Goal: Task Accomplishment & Management: Use online tool/utility

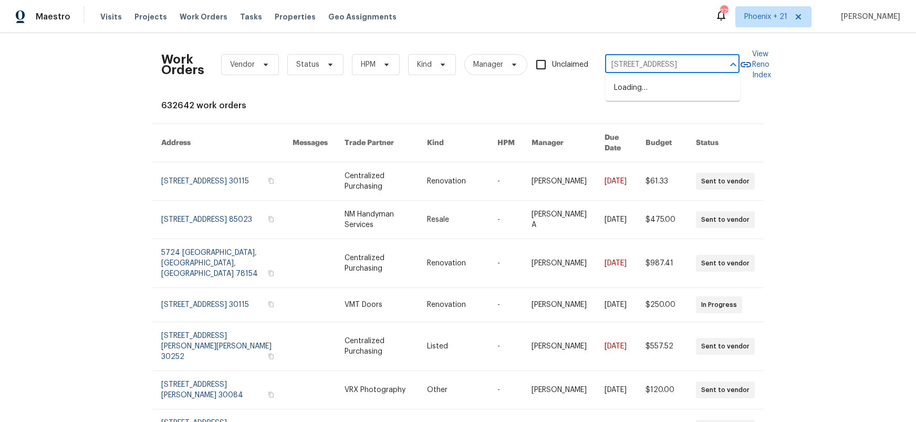
scroll to position [0, 42]
type input "[STREET_ADDRESS]"
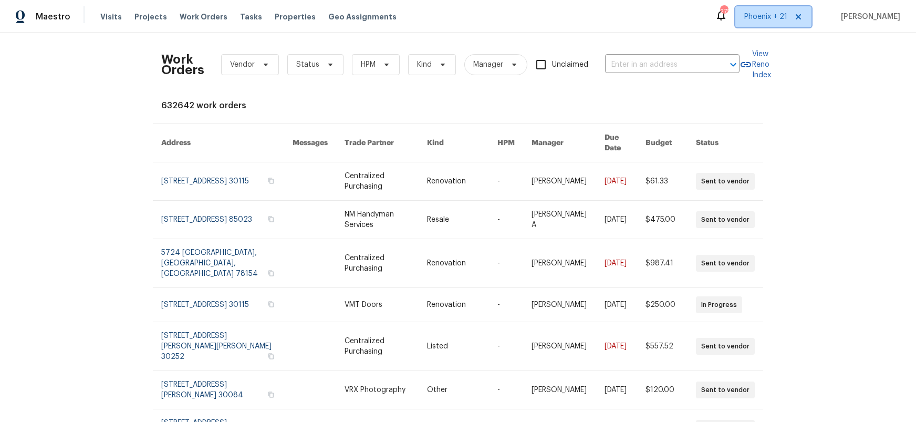
drag, startPoint x: 759, startPoint y: 16, endPoint x: 762, endPoint y: 33, distance: 17.1
click at [759, 16] on span "Phoenix + 21" at bounding box center [766, 17] width 43 height 11
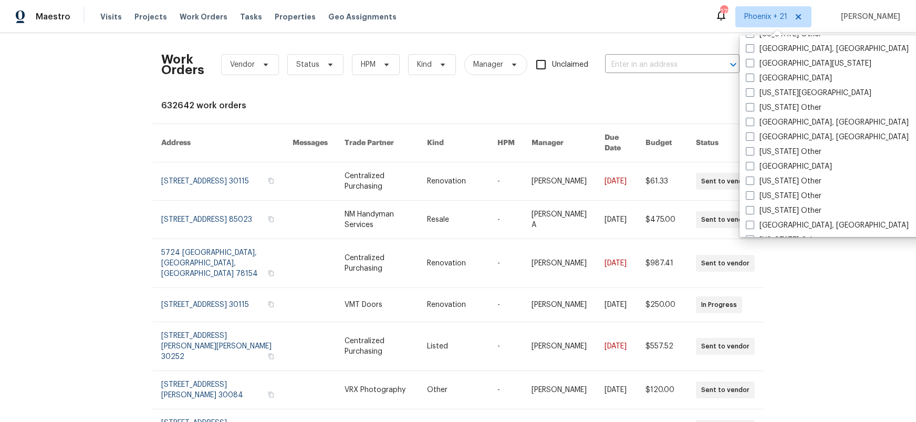
scroll to position [638, 0]
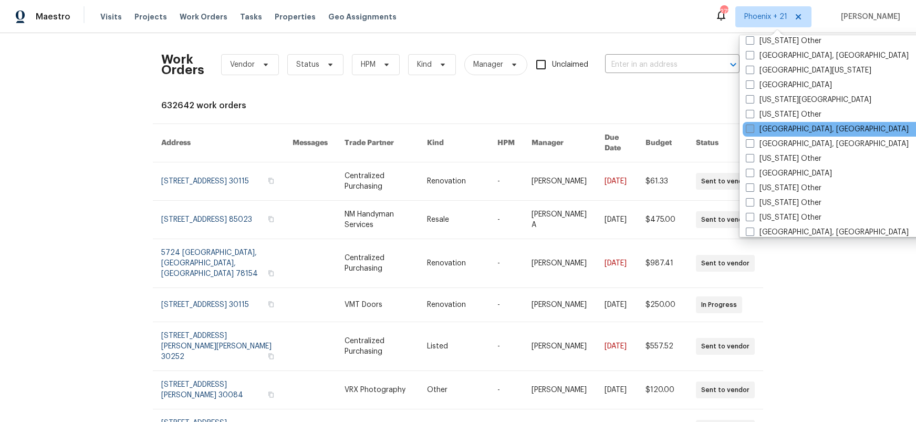
click at [794, 133] on label "[GEOGRAPHIC_DATA], [GEOGRAPHIC_DATA]" at bounding box center [827, 129] width 163 height 11
click at [753, 131] on input "[GEOGRAPHIC_DATA], [GEOGRAPHIC_DATA]" at bounding box center [749, 127] width 7 height 7
checkbox input "true"
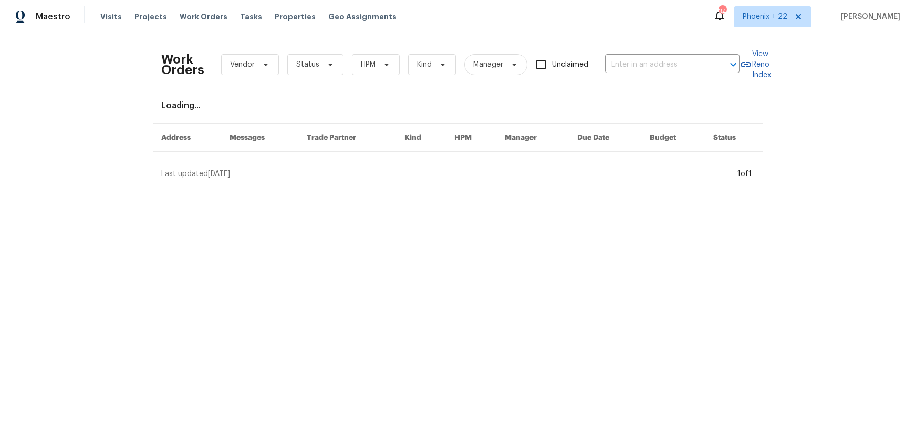
drag, startPoint x: 684, startPoint y: 81, endPoint x: 677, endPoint y: 77, distance: 8.0
click at [683, 80] on div "Work Orders Vendor Status HPM Kind Manager Unclaimed ​" at bounding box center [450, 65] width 579 height 46
click at [669, 68] on input "text" at bounding box center [657, 65] width 105 height 16
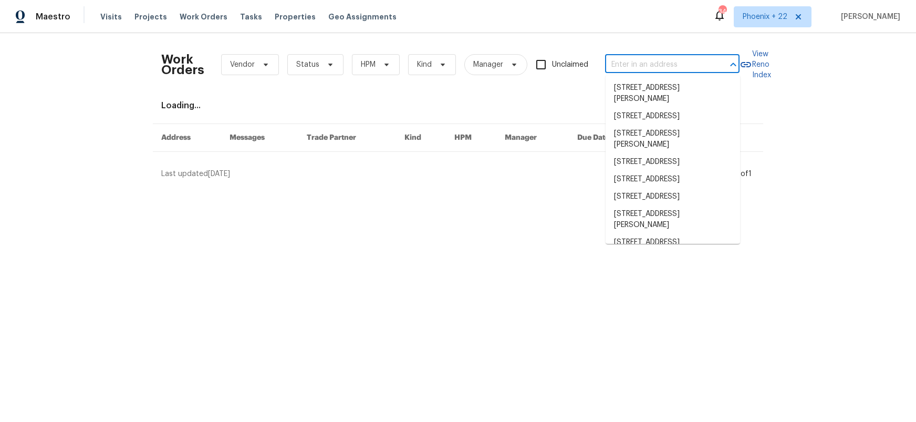
paste input "[STREET_ADDRESS]"
type input "[STREET_ADDRESS]"
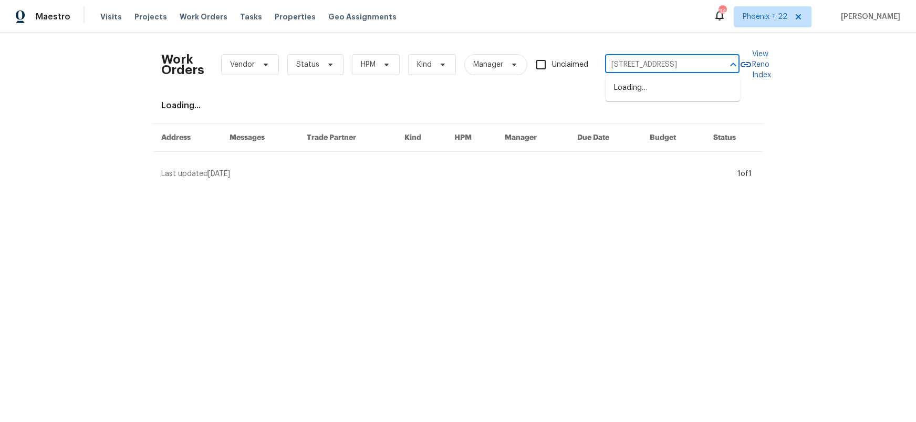
scroll to position [0, 42]
click at [651, 87] on li "[STREET_ADDRESS]" at bounding box center [673, 87] width 135 height 17
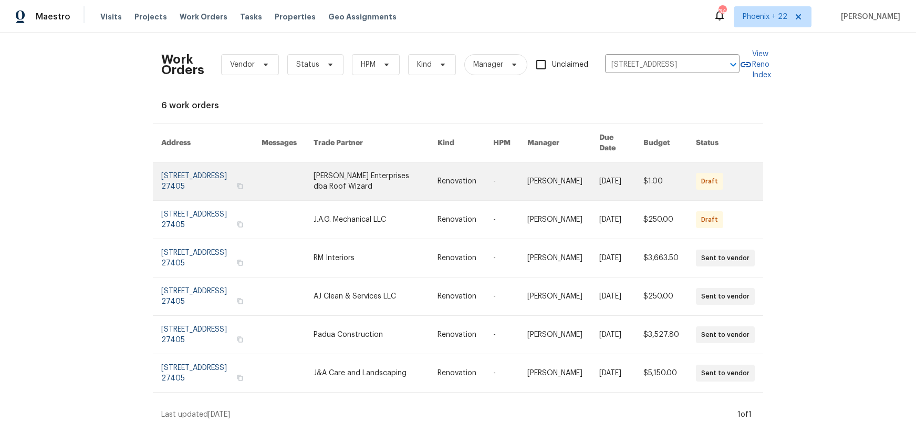
click at [383, 174] on link at bounding box center [376, 181] width 124 height 38
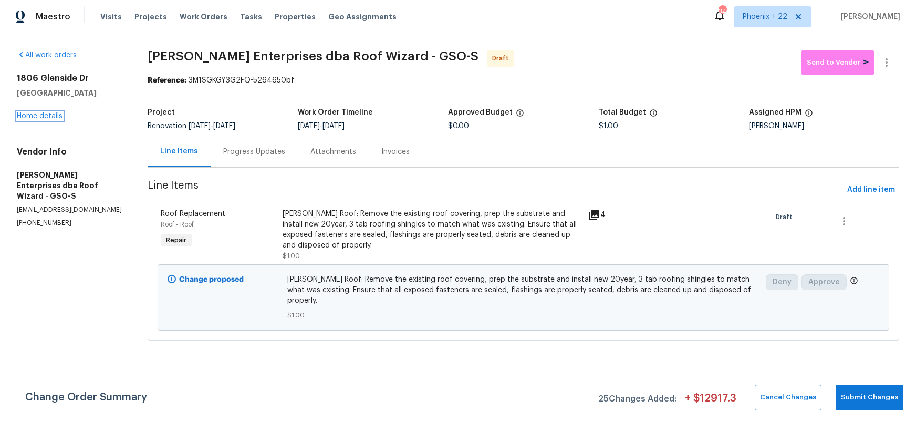
click at [37, 116] on link "Home details" at bounding box center [40, 115] width 46 height 7
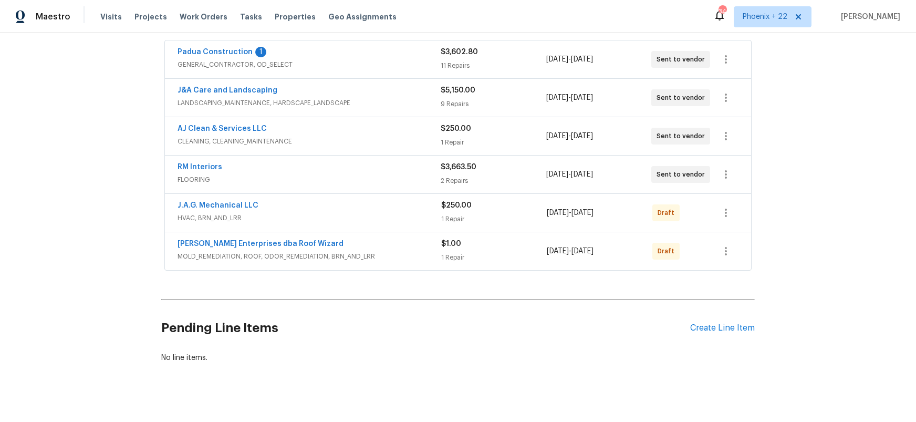
scroll to position [207, 0]
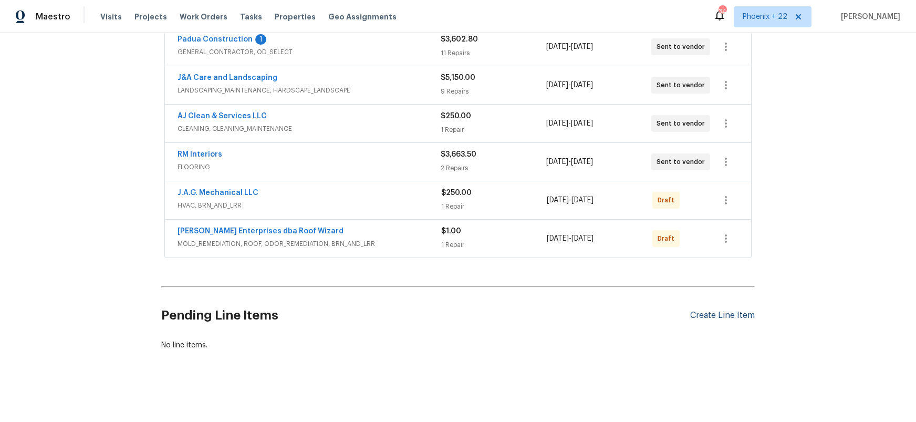
click at [714, 316] on div "Create Line Item" at bounding box center [723, 316] width 65 height 10
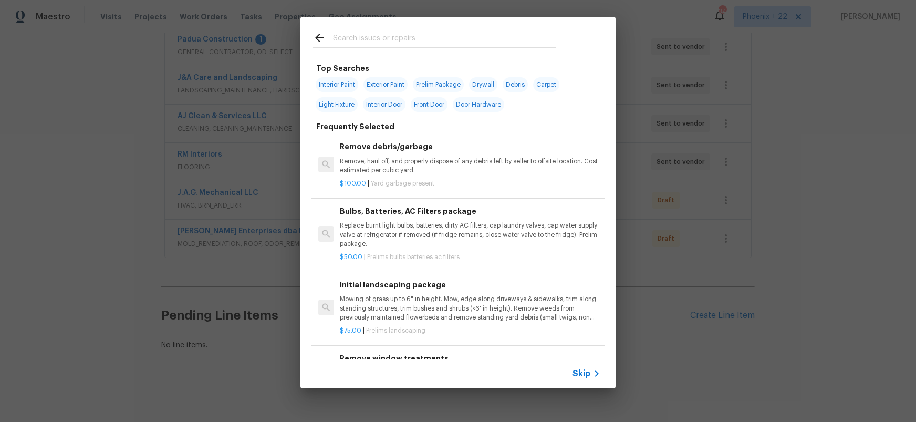
click at [407, 45] on input "text" at bounding box center [444, 40] width 223 height 16
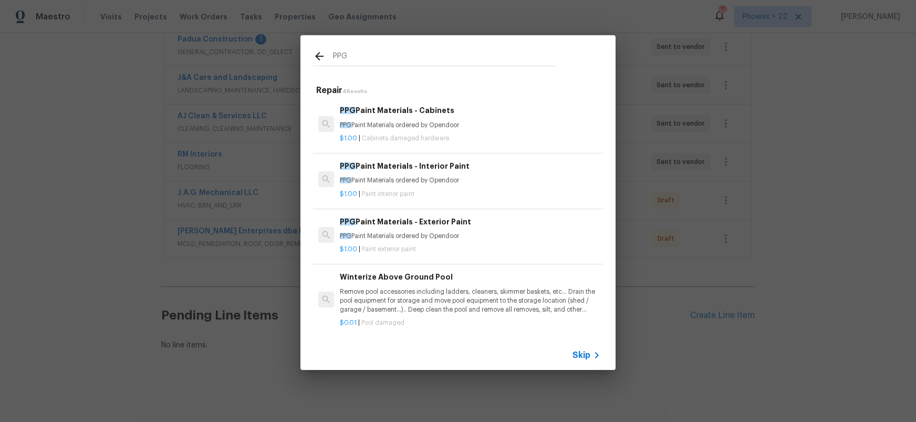
type input "PPG"
click at [477, 174] on div "PPG Paint Materials - Interior Paint PPG Paint Materials ordered by Opendoor" at bounding box center [470, 172] width 261 height 25
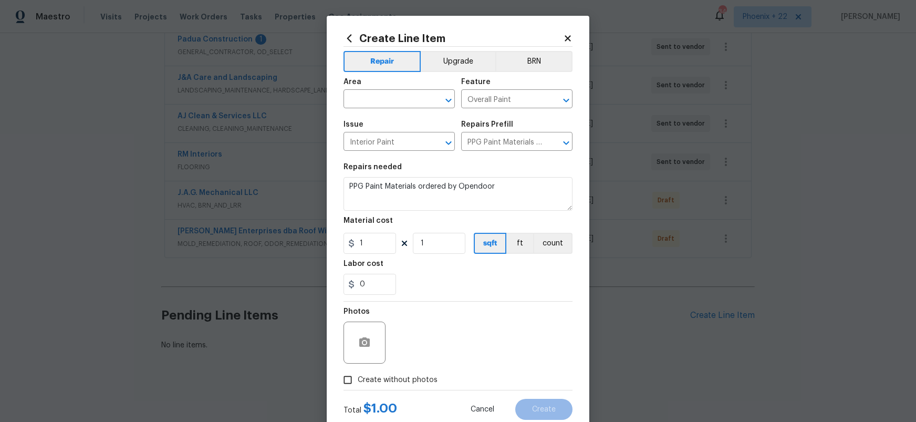
click at [384, 86] on div "Area" at bounding box center [399, 85] width 111 height 14
click at [384, 90] on div "Area" at bounding box center [399, 85] width 111 height 14
click at [383, 91] on div "Area" at bounding box center [399, 85] width 111 height 14
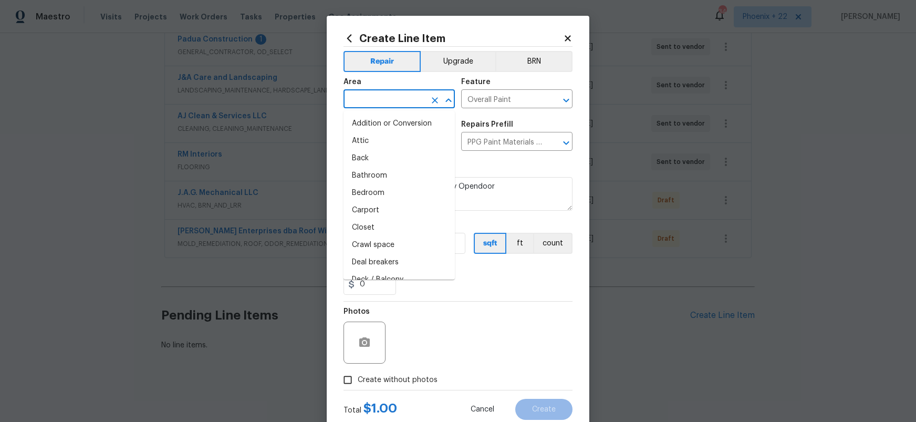
click at [388, 93] on input "text" at bounding box center [385, 100] width 82 height 16
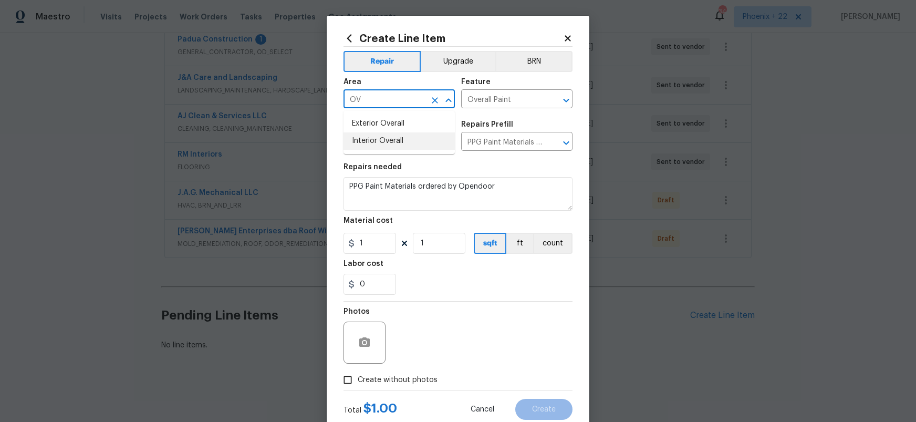
click at [414, 133] on li "Interior Overall" at bounding box center [399, 140] width 111 height 17
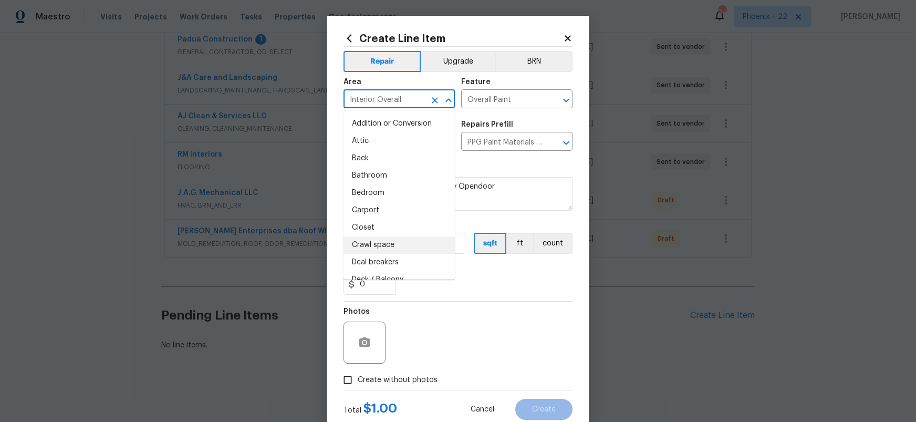
click at [375, 244] on li "Crawl space" at bounding box center [399, 244] width 111 height 17
type input "Crawl space"
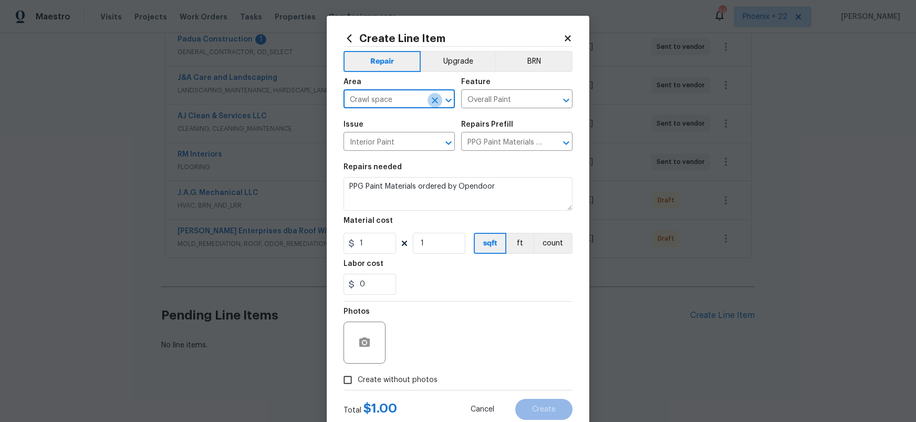
drag, startPoint x: 433, startPoint y: 102, endPoint x: 424, endPoint y: 101, distance: 8.9
click at [431, 102] on icon "Clear" at bounding box center [435, 100] width 11 height 11
click at [395, 145] on li "Interior Overall" at bounding box center [399, 140] width 111 height 17
type input "Interior Overall"
click at [369, 249] on input "1" at bounding box center [370, 243] width 53 height 21
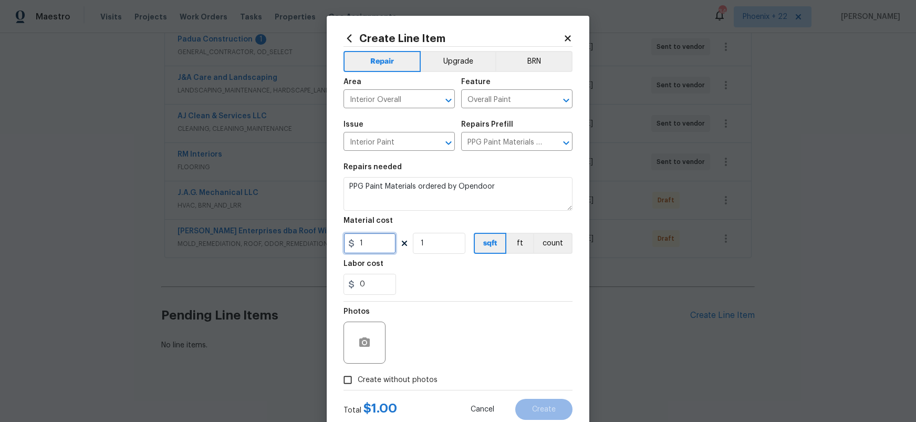
drag, startPoint x: 368, startPoint y: 248, endPoint x: 351, endPoint y: 244, distance: 18.2
click at [351, 244] on div "1" at bounding box center [370, 243] width 53 height 21
type input "837.36"
click at [423, 379] on span "Create without photos" at bounding box center [398, 380] width 80 height 11
click at [358, 379] on input "Create without photos" at bounding box center [348, 380] width 20 height 20
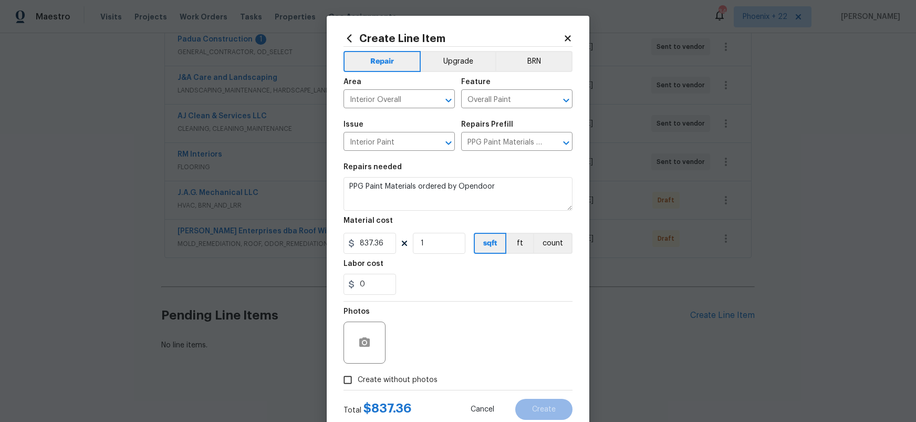
checkbox input "true"
click at [441, 348] on textarea at bounding box center [483, 343] width 179 height 42
type textarea "b"
type textarea "NA"
click at [550, 413] on span "Create" at bounding box center [544, 410] width 24 height 8
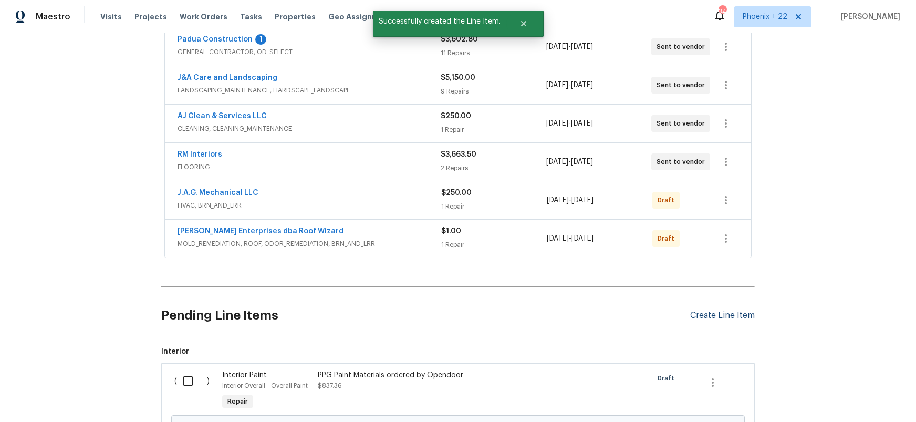
click at [725, 313] on div "Create Line Item" at bounding box center [723, 316] width 65 height 10
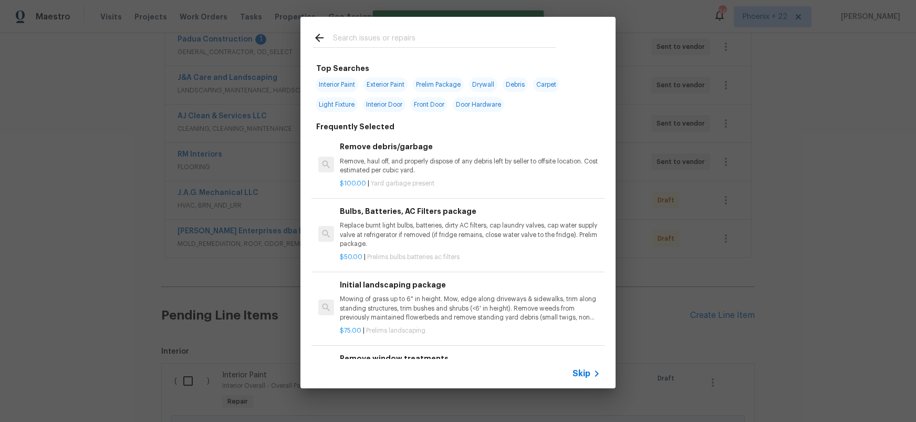
click at [432, 43] on input "text" at bounding box center [444, 40] width 223 height 16
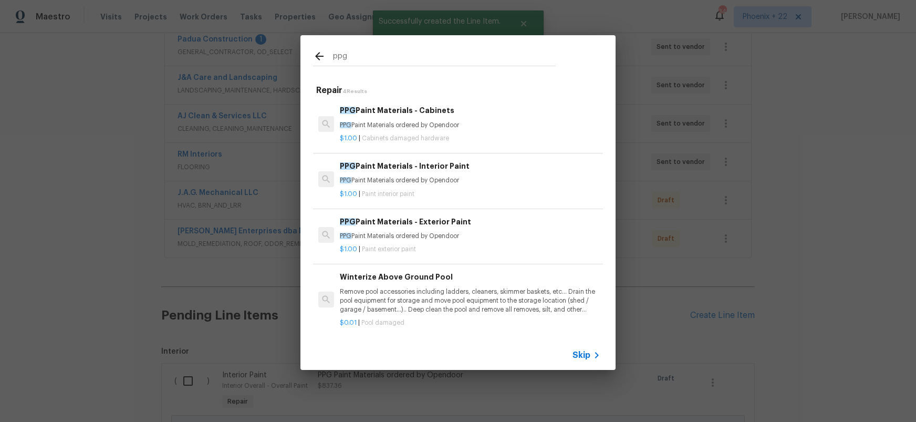
type input "ppg"
click at [506, 233] on p "PPG Paint Materials ordered by Opendoor" at bounding box center [470, 236] width 261 height 9
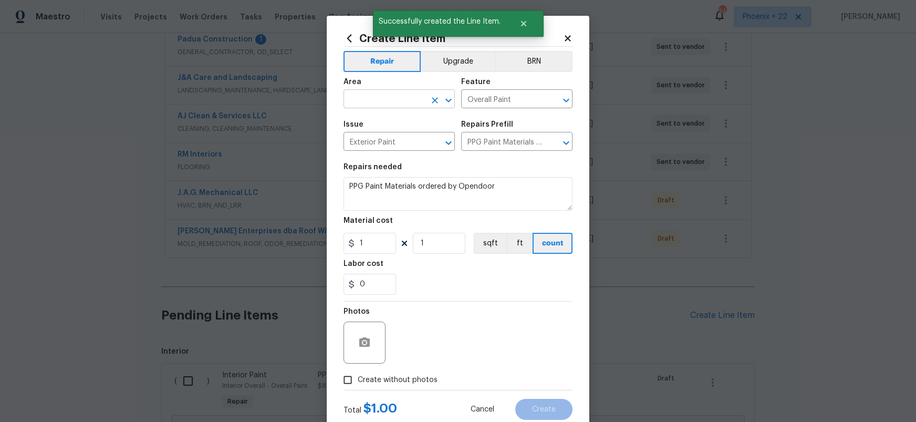
click at [422, 99] on input "text" at bounding box center [385, 100] width 82 height 16
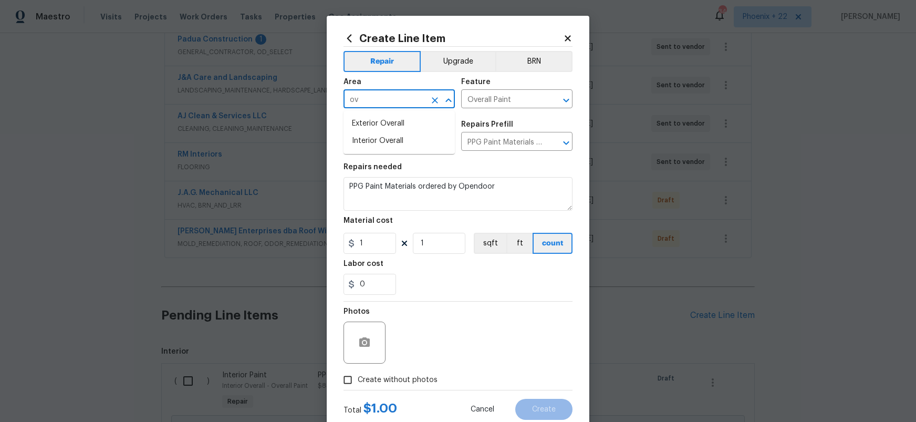
click at [422, 115] on ul "Exterior Overall Interior Overall" at bounding box center [399, 132] width 111 height 43
click at [422, 117] on li "Exterior Overall" at bounding box center [399, 123] width 111 height 17
type input "Exterior Overall"
click at [370, 238] on input "1" at bounding box center [370, 243] width 53 height 21
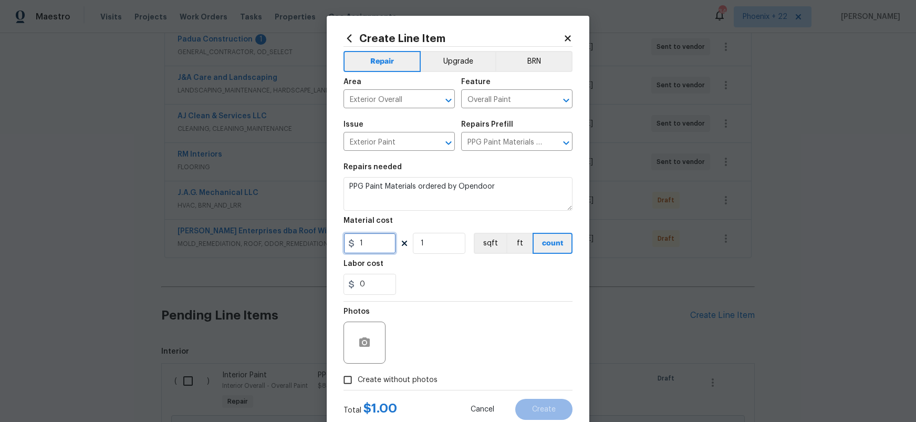
click at [356, 241] on input "1" at bounding box center [370, 243] width 53 height 21
type input "303.74"
drag, startPoint x: 428, startPoint y: 376, endPoint x: 432, endPoint y: 371, distance: 6.7
click at [428, 376] on span "Create without photos" at bounding box center [398, 380] width 80 height 11
click at [358, 376] on input "Create without photos" at bounding box center [348, 380] width 20 height 20
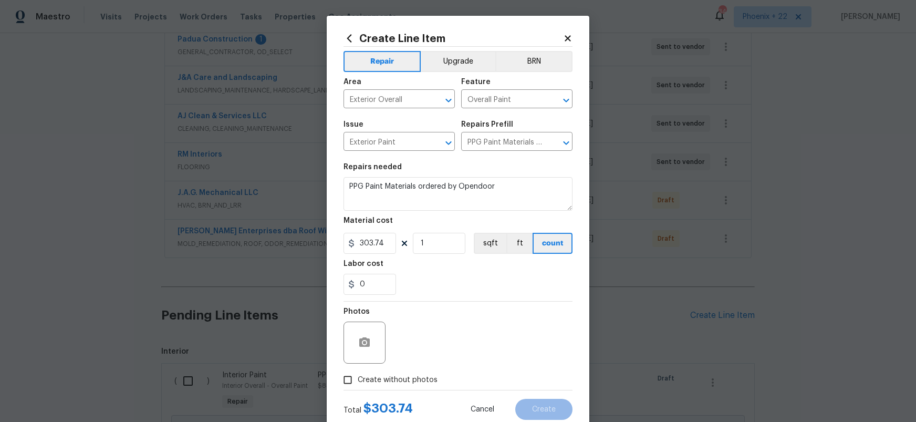
checkbox input "true"
click at [441, 357] on textarea at bounding box center [483, 343] width 179 height 42
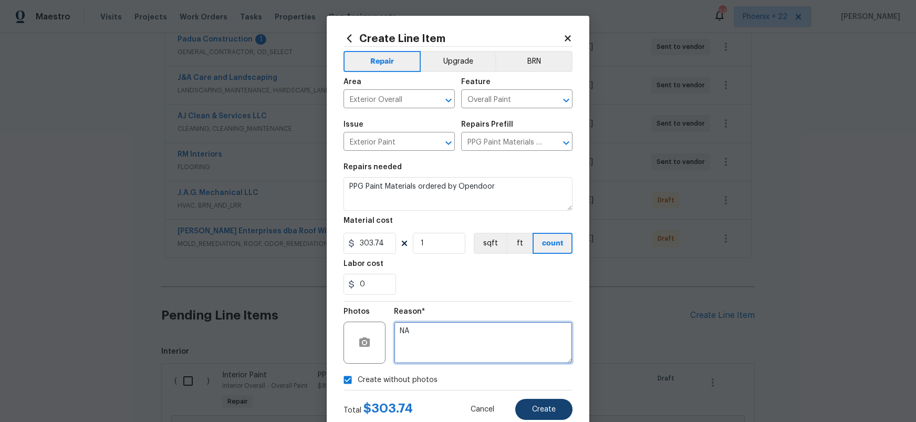
type textarea "NA"
click at [547, 405] on button "Create" at bounding box center [544, 409] width 57 height 21
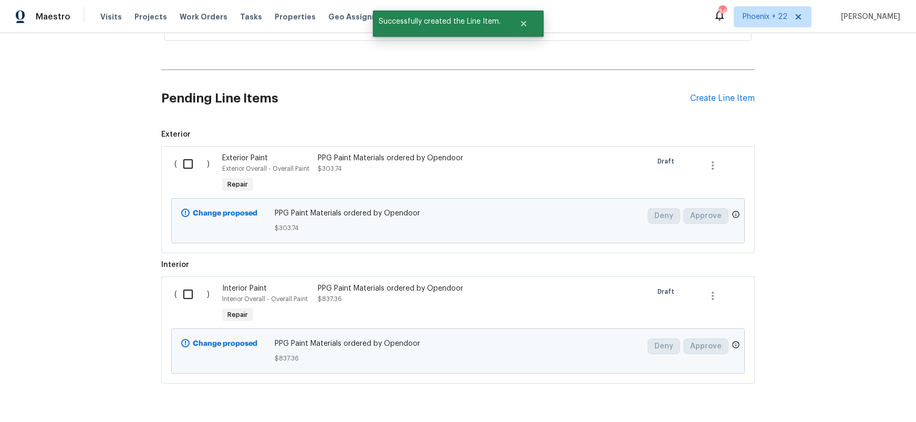
scroll to position [458, 0]
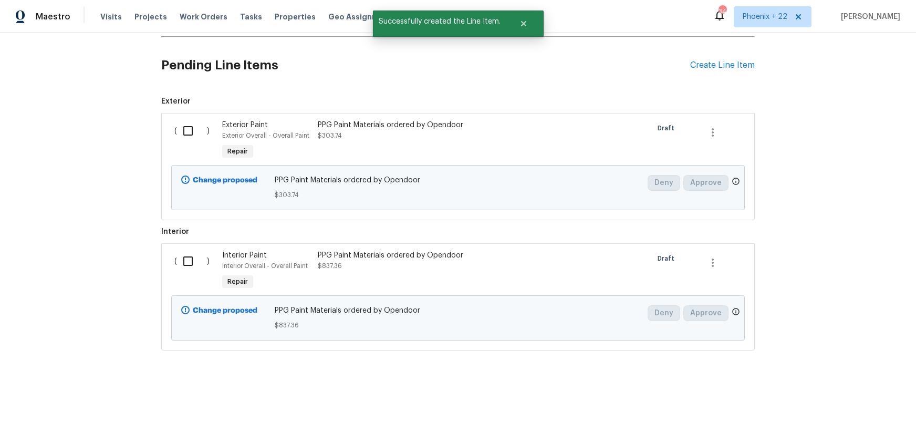
drag, startPoint x: 172, startPoint y: 129, endPoint x: 188, endPoint y: 141, distance: 19.5
click at [172, 129] on div "( )" at bounding box center [195, 141] width 48 height 48
click at [189, 140] on input "checkbox" at bounding box center [192, 131] width 30 height 22
checkbox input "true"
click at [179, 260] on input "checkbox" at bounding box center [192, 261] width 30 height 22
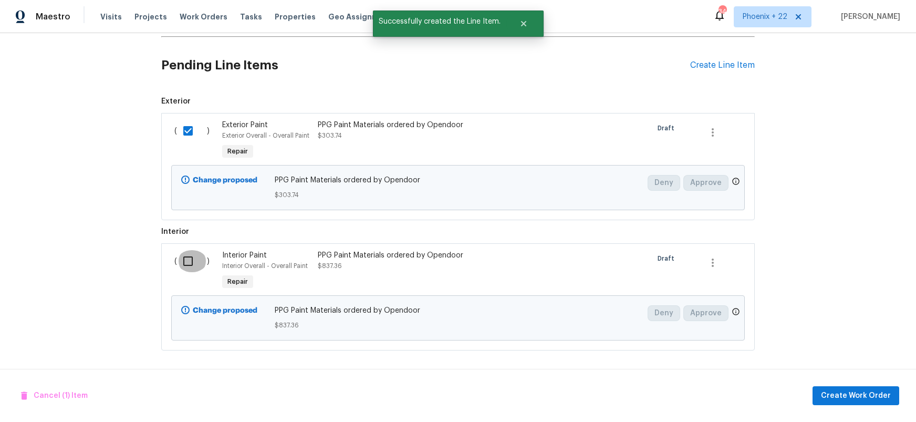
checkbox input "true"
click at [849, 399] on span "Create Work Order" at bounding box center [856, 395] width 70 height 13
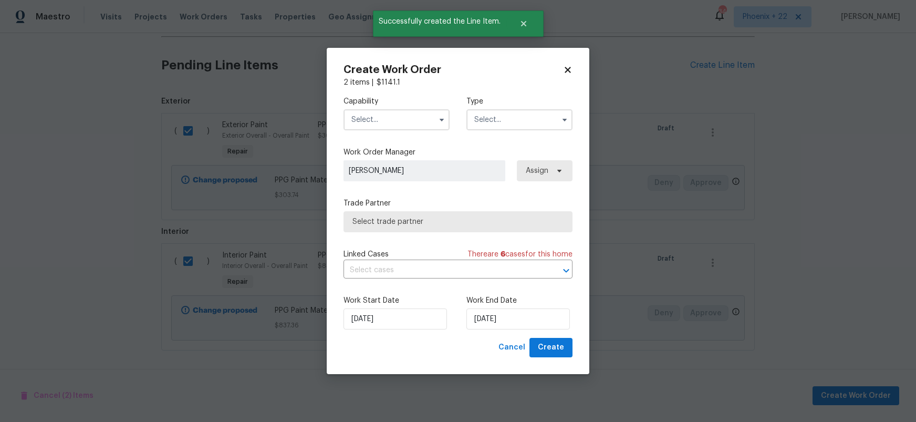
drag, startPoint x: 391, startPoint y: 121, endPoint x: 391, endPoint y: 130, distance: 8.4
click at [391, 122] on input "text" at bounding box center [397, 119] width 106 height 21
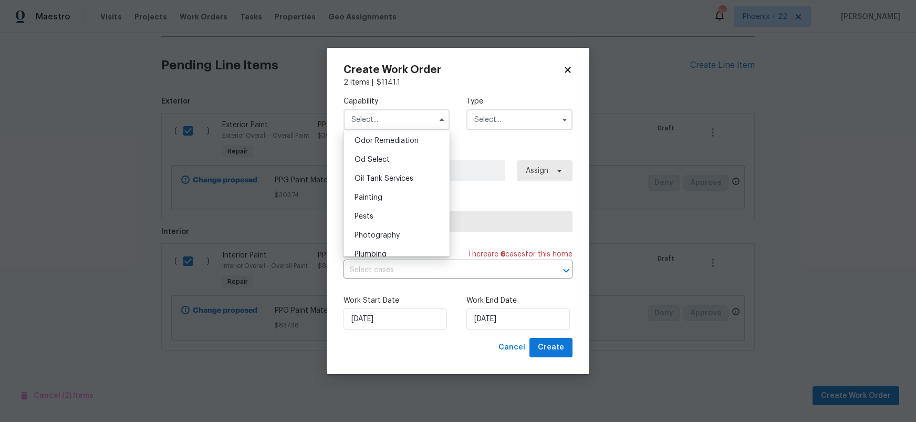
scroll to position [839, 0]
click at [404, 178] on div "Painting" at bounding box center [396, 186] width 101 height 19
type input "Painting"
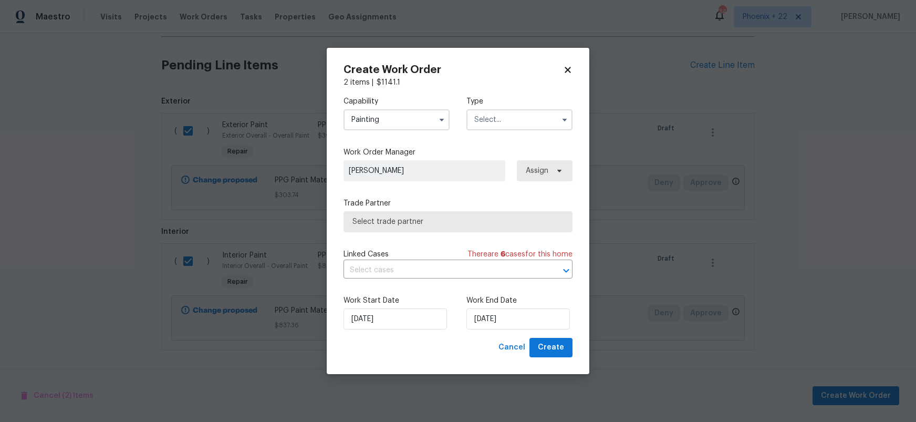
click at [493, 121] on input "text" at bounding box center [520, 119] width 106 height 21
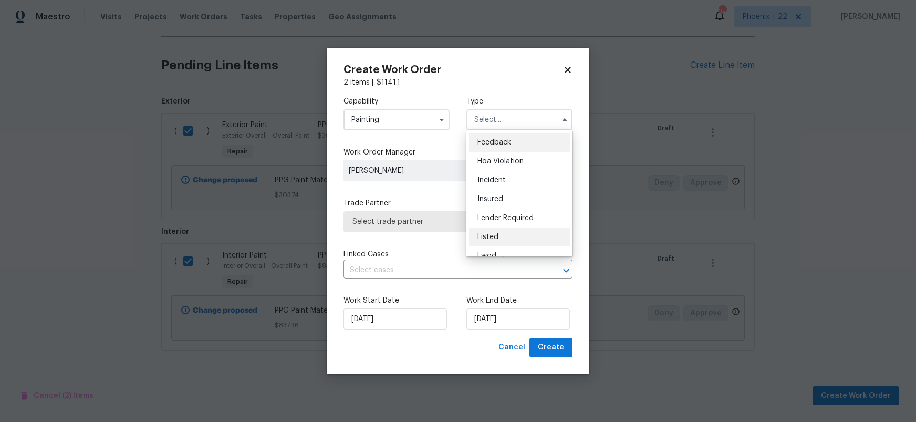
scroll to position [125, 0]
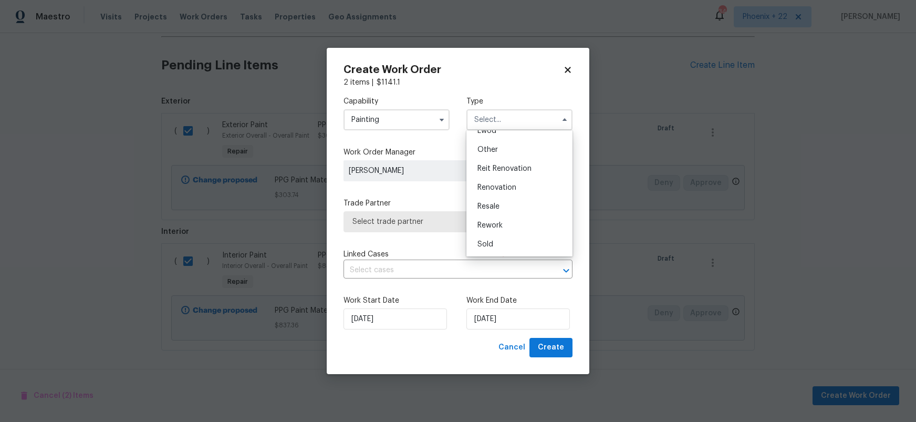
drag, startPoint x: 503, startPoint y: 187, endPoint x: 522, endPoint y: 179, distance: 21.2
click at [503, 187] on span "Renovation" at bounding box center [497, 187] width 39 height 7
type input "Renovation"
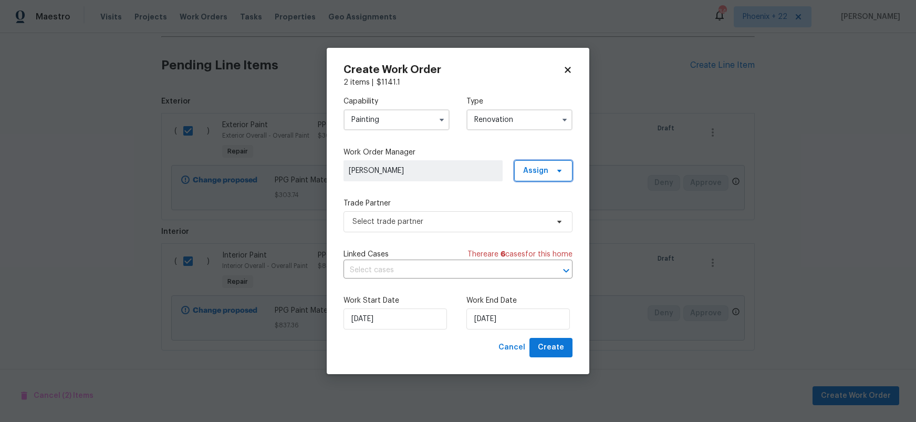
click at [538, 172] on span "Assign" at bounding box center [535, 171] width 25 height 11
click at [538, 210] on div "Assign to me" at bounding box center [545, 215] width 46 height 11
click at [530, 211] on div "Assign to me" at bounding box center [545, 215] width 46 height 11
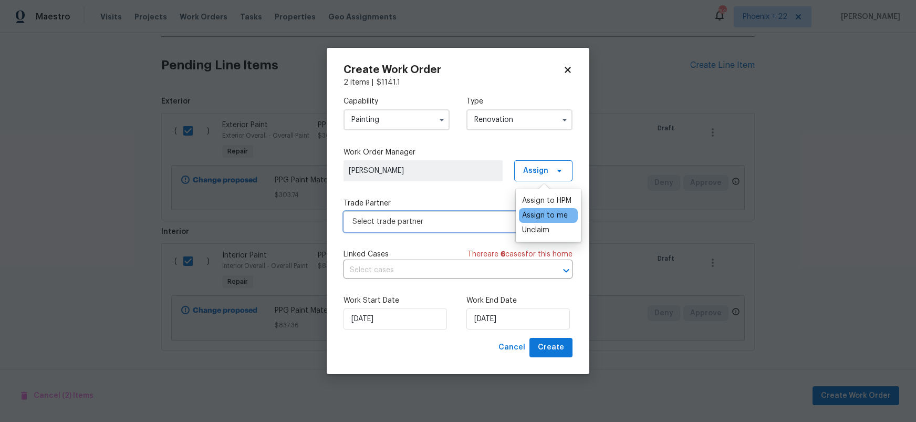
click at [424, 218] on span "Select trade partner" at bounding box center [451, 222] width 196 height 11
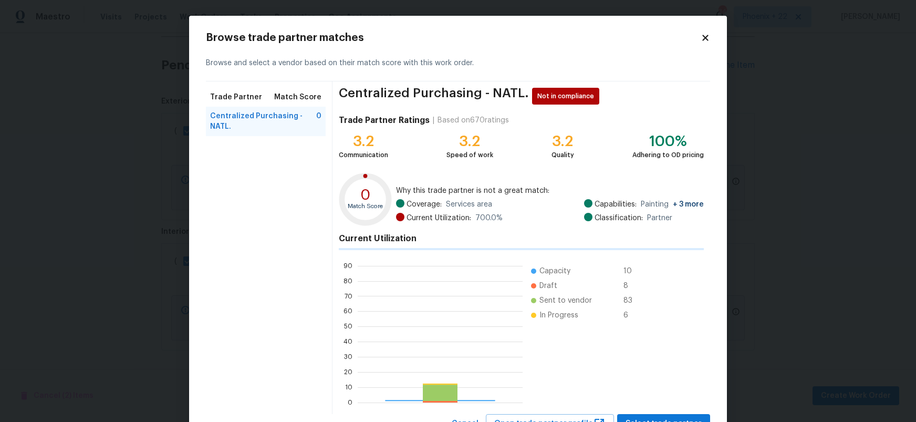
scroll to position [147, 165]
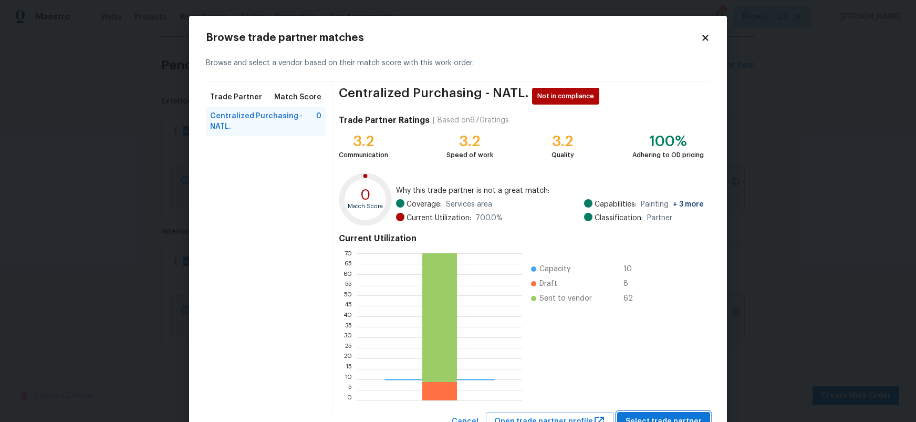
click at [673, 414] on button "Select trade partner" at bounding box center [663, 421] width 93 height 19
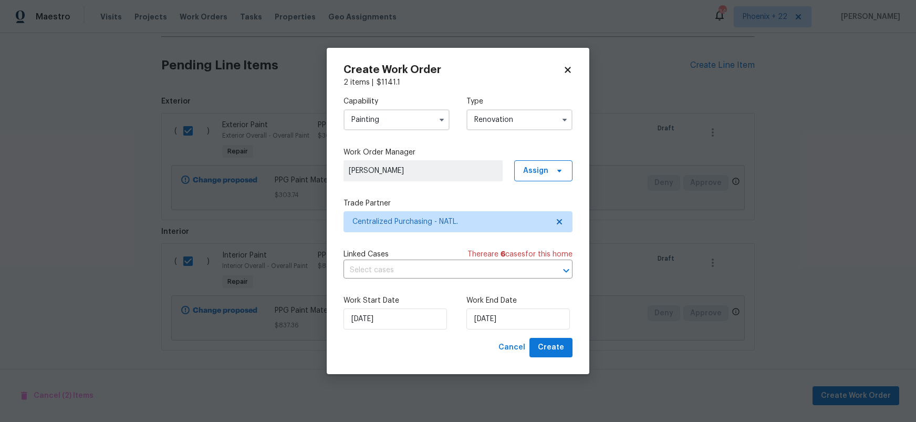
click at [561, 361] on div "Create Work Order 2 items | $ 1141.1 Capability Painting Type Renovation Work O…" at bounding box center [458, 211] width 263 height 326
click at [558, 353] on span "Create" at bounding box center [551, 347] width 26 height 13
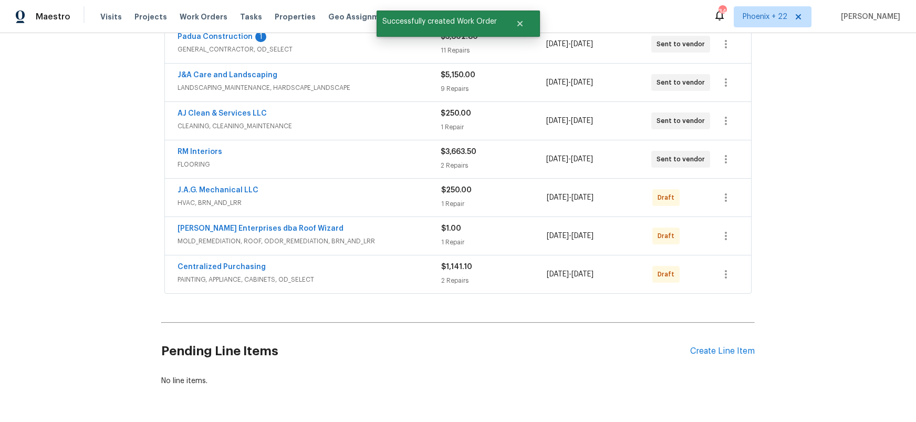
scroll to position [196, 0]
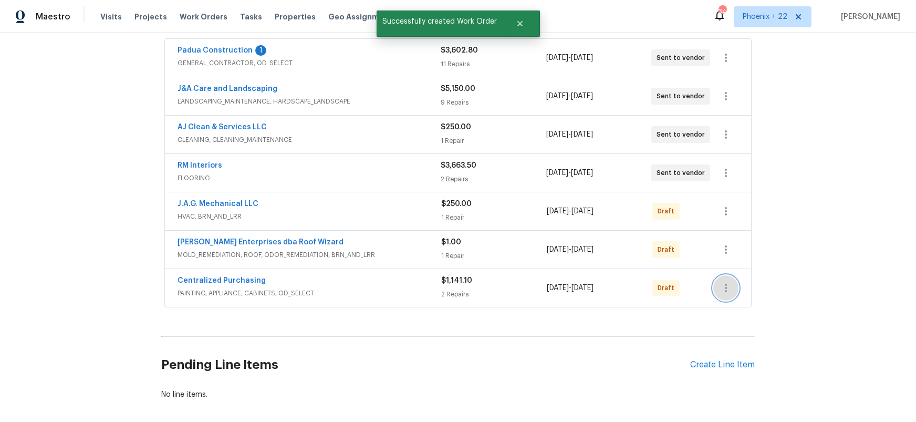
click at [732, 290] on button "button" at bounding box center [726, 287] width 25 height 25
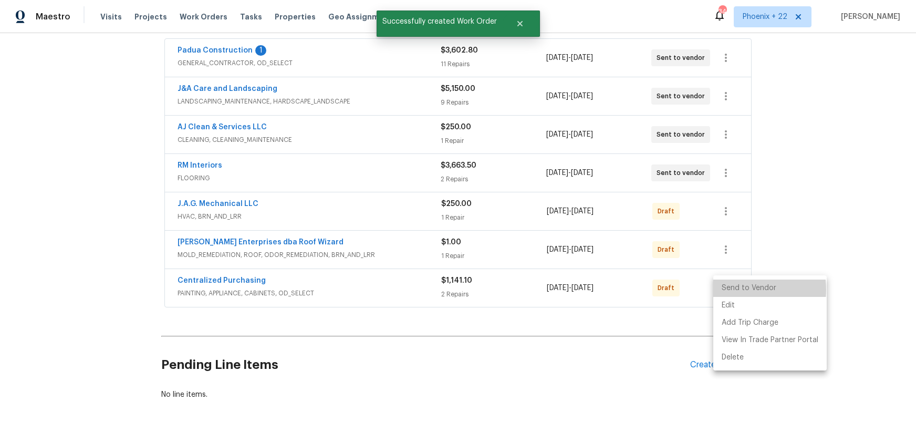
click at [734, 290] on li "Send to Vendor" at bounding box center [771, 288] width 114 height 17
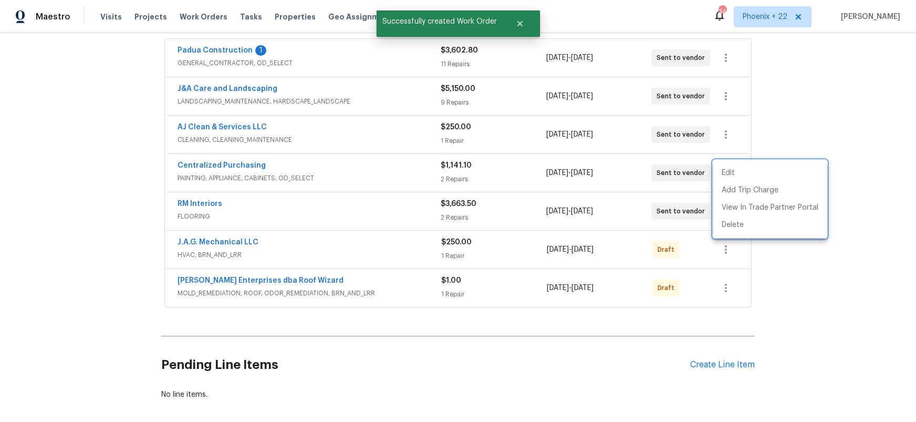
drag, startPoint x: 366, startPoint y: 205, endPoint x: 267, endPoint y: 206, distance: 98.3
click at [362, 206] on div at bounding box center [458, 211] width 916 height 422
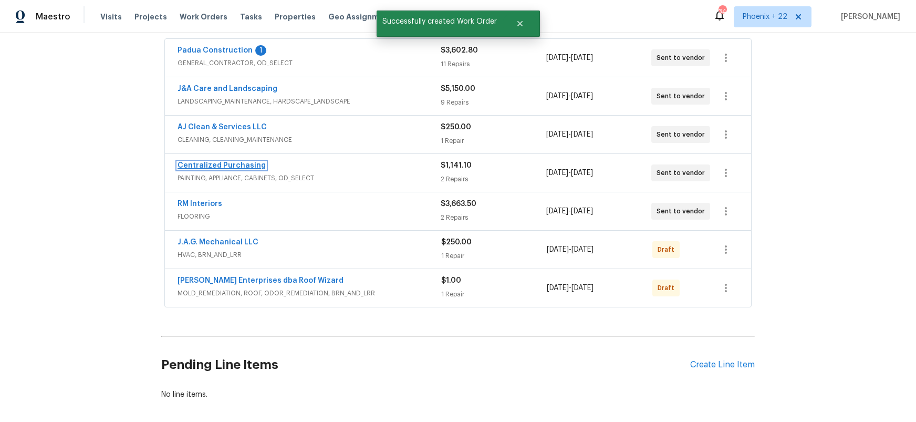
click at [216, 164] on link "Centralized Purchasing" at bounding box center [222, 165] width 88 height 7
